Goal: Understand process/instructions: Learn how to perform a task or action

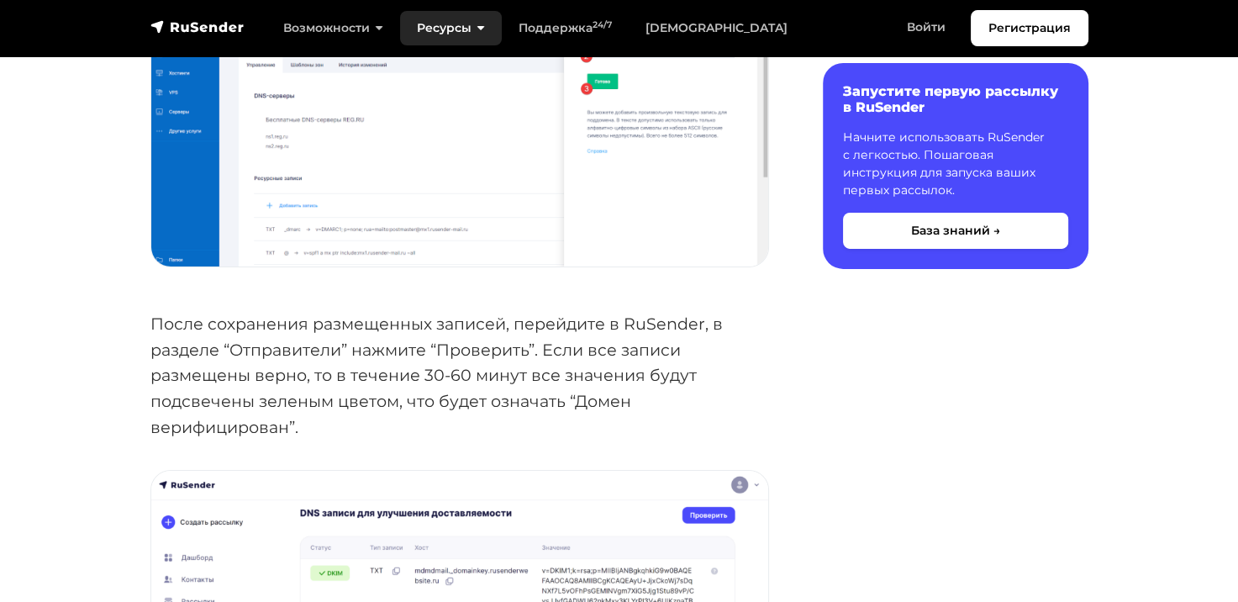
scroll to position [5126, 0]
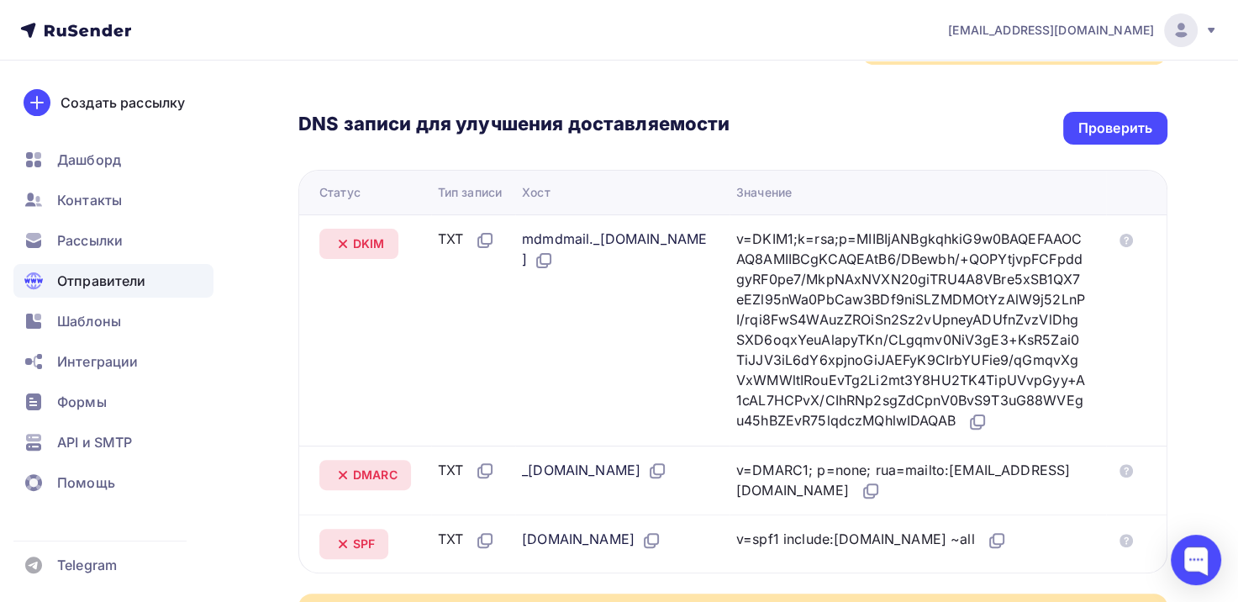
scroll to position [420, 0]
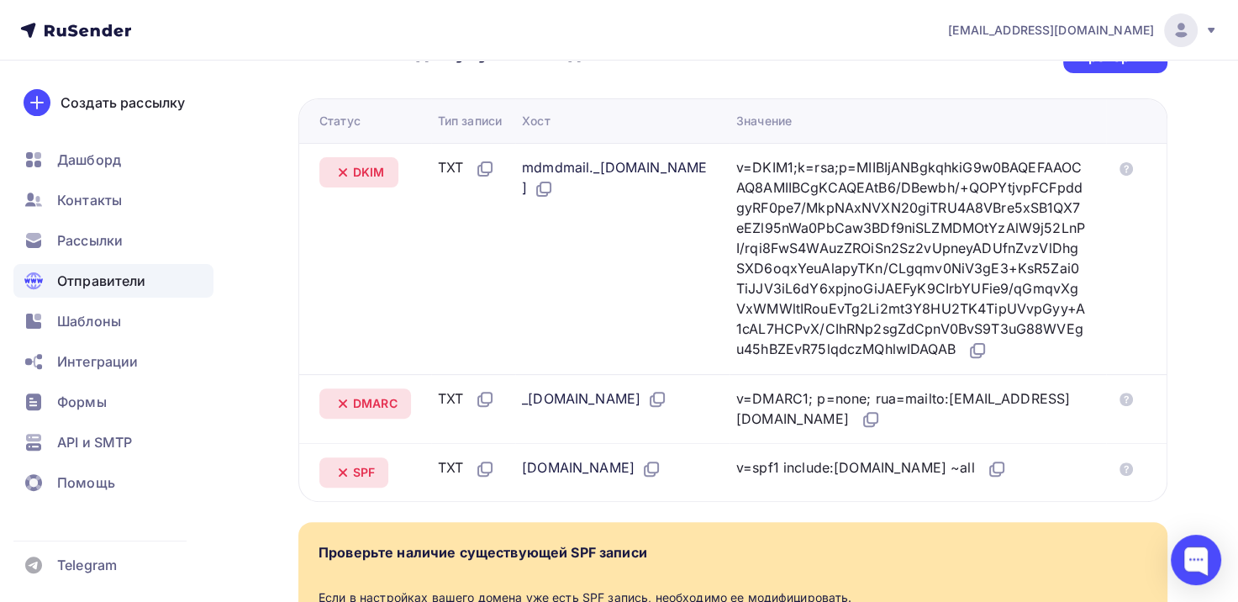
click at [455, 410] on div "TXT" at bounding box center [466, 399] width 57 height 22
click at [664, 402] on icon at bounding box center [659, 397] width 10 height 10
click at [339, 407] on icon at bounding box center [342, 403] width 7 height 7
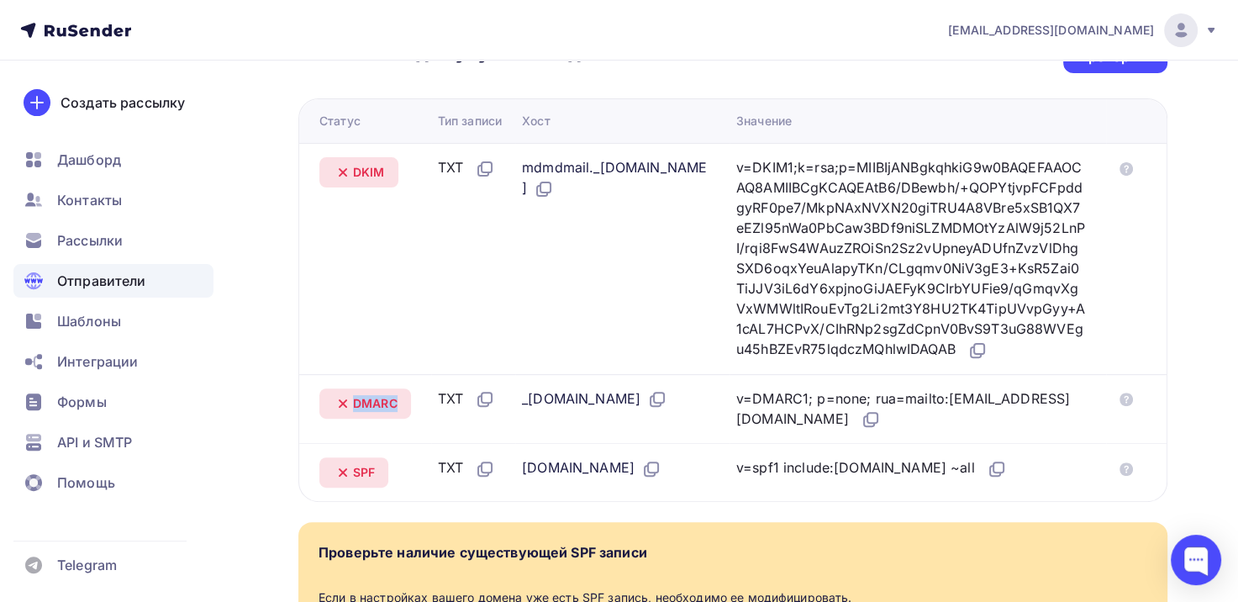
scroll to position [588, 0]
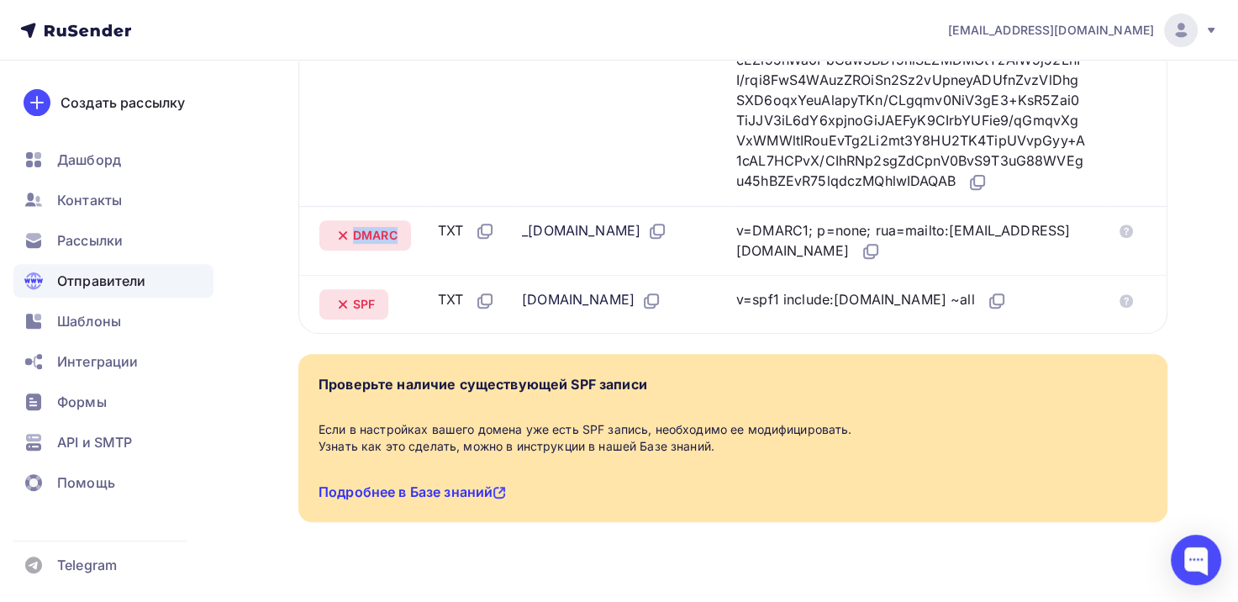
click at [448, 500] on link "Подробнее в Базе знаний" at bounding box center [411, 491] width 187 height 17
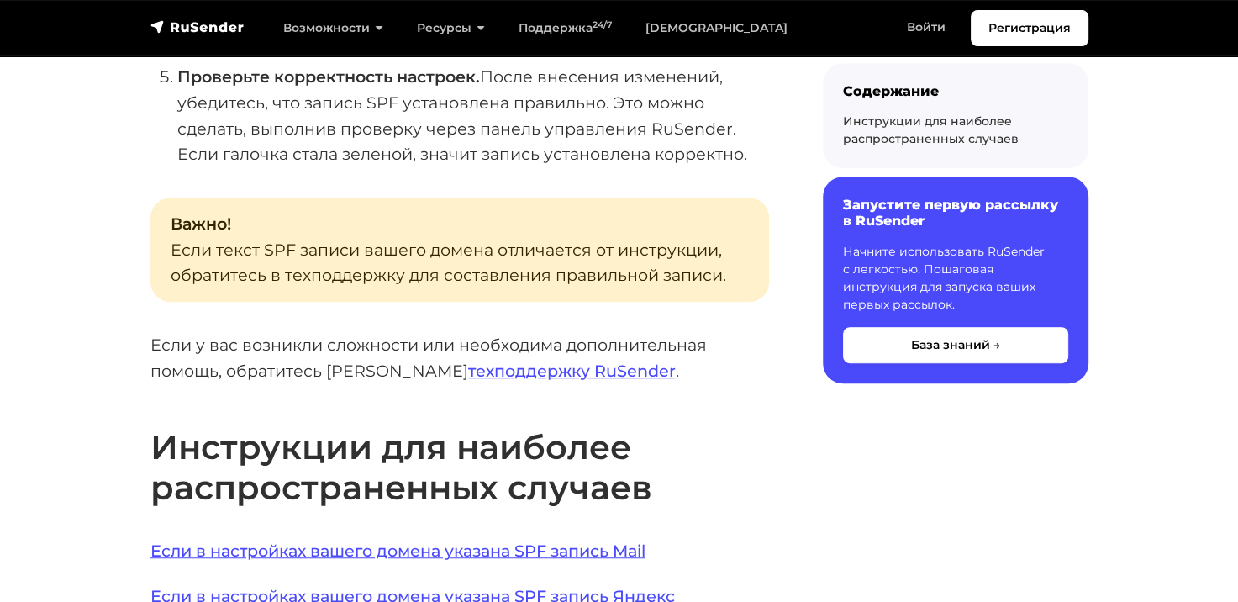
scroll to position [1176, 0]
